Goal: Task Accomplishment & Management: Use online tool/utility

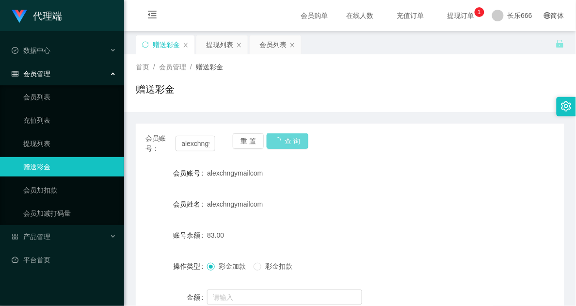
scroll to position [61, 0]
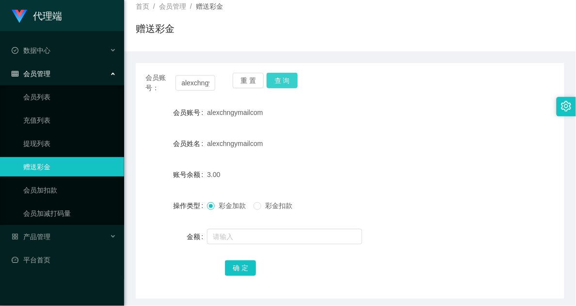
click at [268, 81] on button "查 询" at bounding box center [282, 81] width 31 height 16
click at [461, 212] on div "操作类型 彩金加款 彩金扣款" at bounding box center [350, 205] width 429 height 19
drag, startPoint x: 361, startPoint y: 40, endPoint x: 347, endPoint y: 13, distance: 30.8
click at [361, 40] on div "赠送彩金" at bounding box center [350, 32] width 429 height 22
click at [399, 222] on form "会员账号 alexchngymailcom 会员姓名 alexchngymailcom 账号余额 3.00 操作类型 彩金加款 彩金扣款 金额 确 定" at bounding box center [350, 190] width 429 height 175
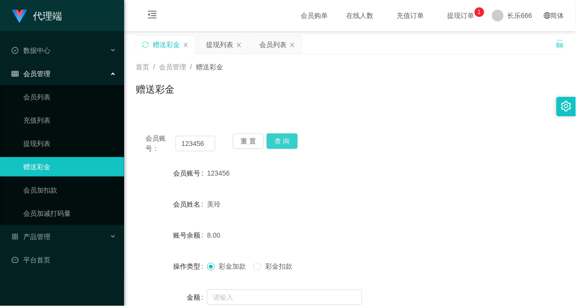
scroll to position [61, 0]
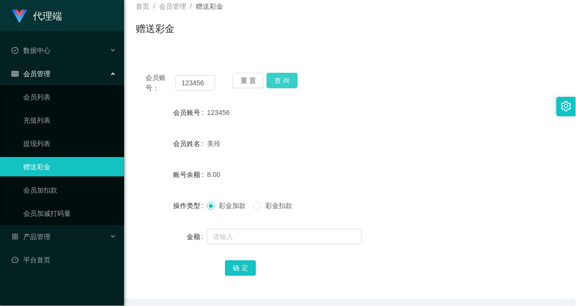
click at [296, 79] on div "重 置 查 询" at bounding box center [268, 83] width 70 height 20
click at [285, 74] on button "查 询" at bounding box center [282, 81] width 31 height 16
drag, startPoint x: 490, startPoint y: 227, endPoint x: 489, endPoint y: 212, distance: 15.1
click at [490, 227] on div "金额" at bounding box center [350, 236] width 429 height 19
click at [371, 173] on div "8.00" at bounding box center [332, 174] width 250 height 19
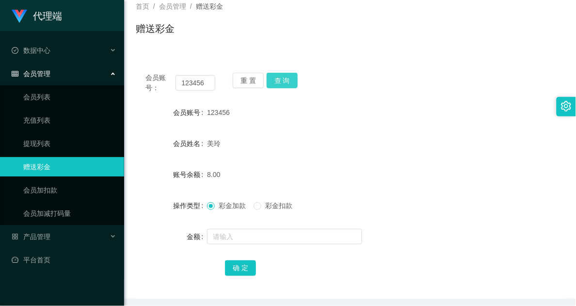
click at [282, 82] on button "查 询" at bounding box center [282, 81] width 31 height 16
